Goal: Task Accomplishment & Management: Manage account settings

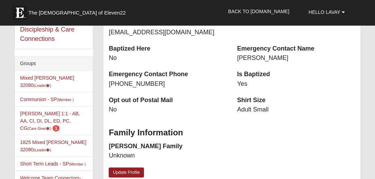
scroll to position [155, 0]
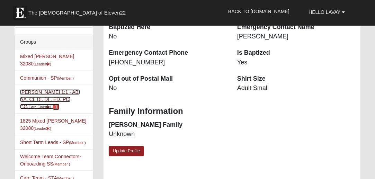
click at [38, 89] on link "[PERSON_NAME] 1:1 - AB, AA, CI, DI, DL, ED, PC, CG (Care Giver ) 1" at bounding box center [50, 99] width 60 height 20
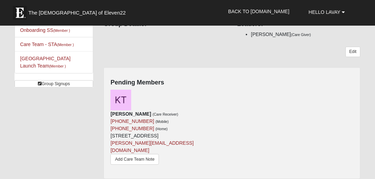
scroll to position [173, 0]
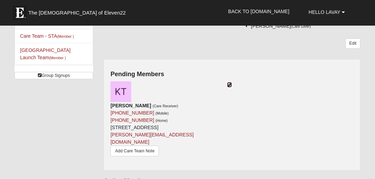
click at [230, 84] on icon at bounding box center [229, 84] width 5 height 5
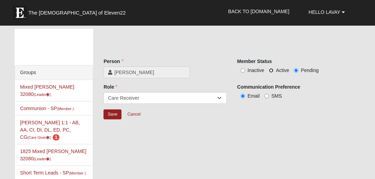
click at [271, 69] on input "Active" at bounding box center [271, 70] width 5 height 5
radio input "true"
click at [242, 70] on input "Inactive" at bounding box center [243, 70] width 5 height 5
radio input "true"
click at [112, 113] on input "Save" at bounding box center [113, 115] width 18 height 10
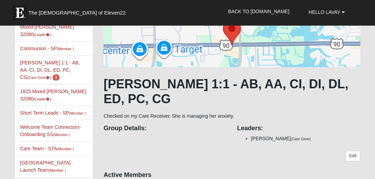
scroll to position [52, 0]
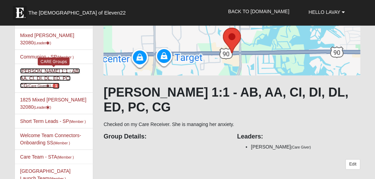
click at [54, 71] on link "[PERSON_NAME] 1:1 - AB, AA, CI, DI, DL, ED, PC, CG (Care Giver ) 1" at bounding box center [50, 78] width 60 height 20
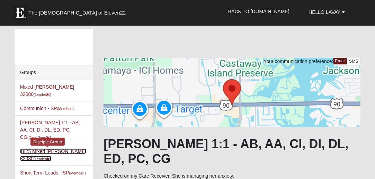
click at [44, 149] on link "1825 Mixed Lauter 32080 (Leader )" at bounding box center [53, 155] width 66 height 13
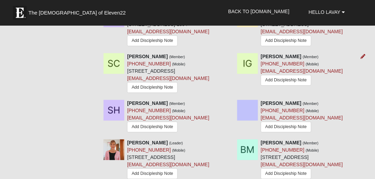
scroll to position [531, 0]
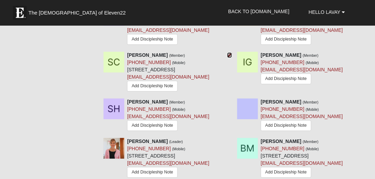
click at [229, 58] on icon at bounding box center [229, 55] width 5 height 5
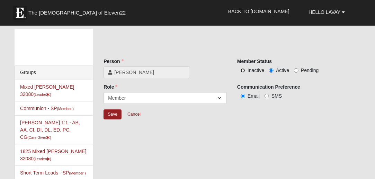
click at [242, 70] on input "Inactive" at bounding box center [243, 70] width 5 height 5
radio input "true"
click at [108, 112] on input "Save" at bounding box center [113, 115] width 18 height 10
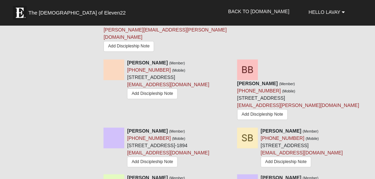
scroll to position [545, 0]
